Goal: Information Seeking & Learning: Learn about a topic

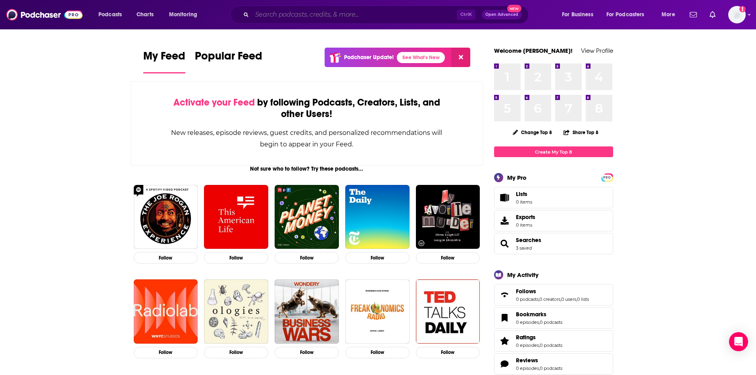
click at [280, 13] on input "Search podcasts, credits, & more..." at bounding box center [354, 14] width 205 height 13
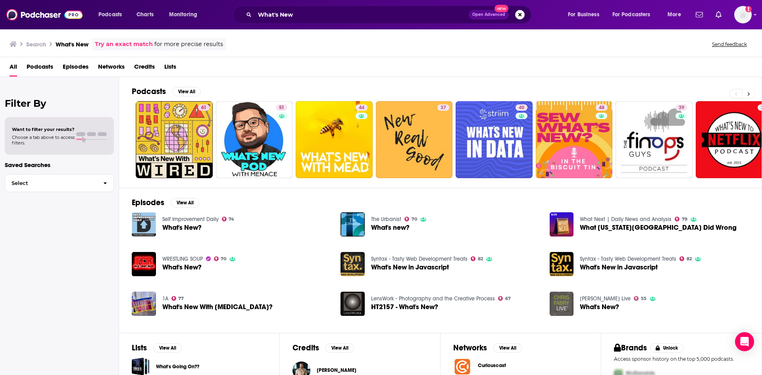
click at [752, 93] on button at bounding box center [748, 94] width 13 height 10
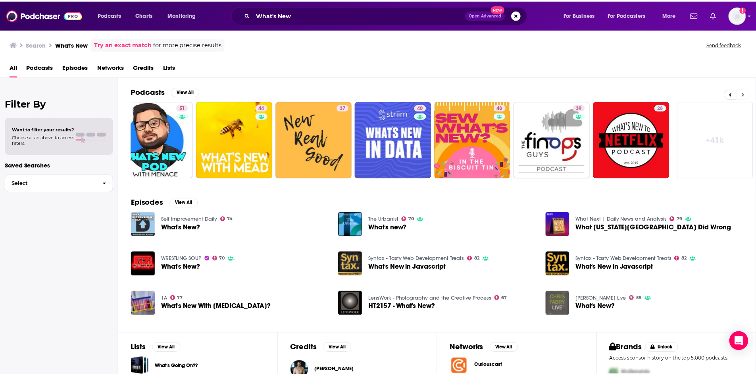
scroll to position [0, 99]
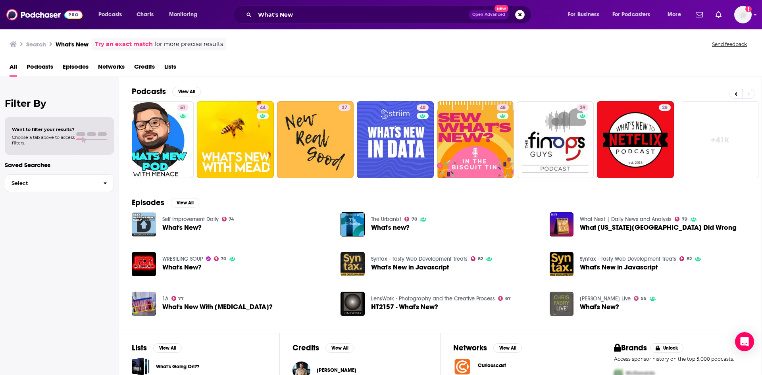
click at [329, 23] on div "What's New Open Advanced New" at bounding box center [382, 15] width 298 height 18
click at [334, 12] on input "What's New" at bounding box center [362, 14] width 214 height 13
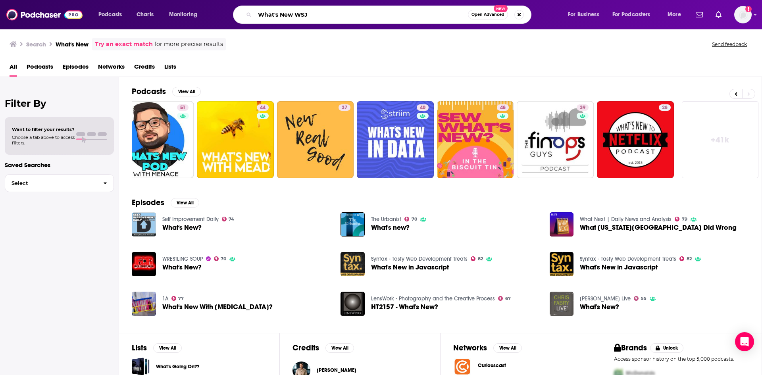
type input "What's New WSJ"
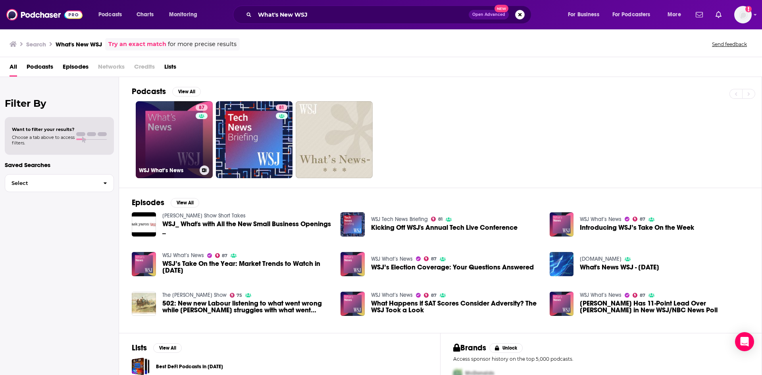
click at [183, 140] on link "87 WSJ What’s News" at bounding box center [174, 139] width 77 height 77
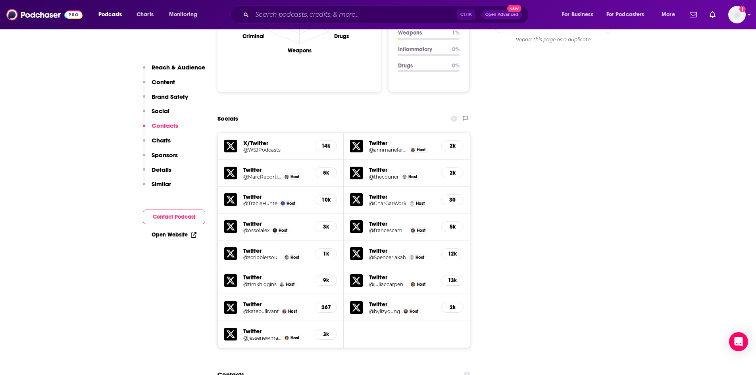
scroll to position [635, 0]
